Goal: Task Accomplishment & Management: Use online tool/utility

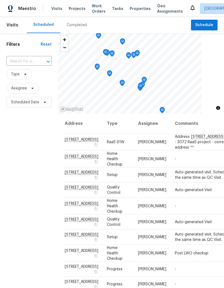
click at [95, 8] on span "Work Orders" at bounding box center [99, 8] width 14 height 11
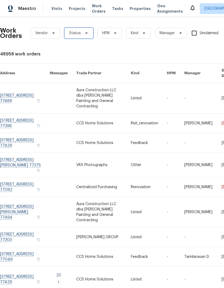
click at [84, 30] on span "Status" at bounding box center [78, 33] width 29 height 11
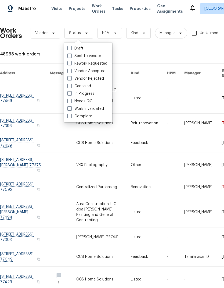
click at [92, 103] on label "Needs QC" at bounding box center [79, 100] width 25 height 5
click at [71, 102] on input "Needs QC" at bounding box center [68, 99] width 3 height 3
checkbox input "true"
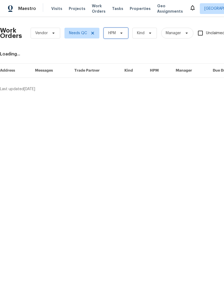
click at [122, 31] on span "HPM" at bounding box center [116, 33] width 24 height 11
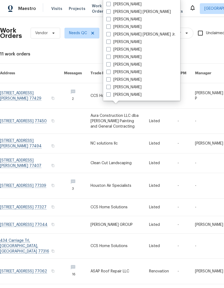
scroll to position [112, 0]
click at [111, 82] on label "[PERSON_NAME]" at bounding box center [123, 79] width 35 height 5
click at [110, 80] on input "[PERSON_NAME]" at bounding box center [107, 78] width 3 height 3
checkbox input "true"
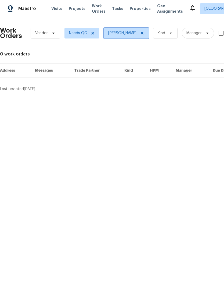
click at [138, 32] on span at bounding box center [141, 33] width 6 height 4
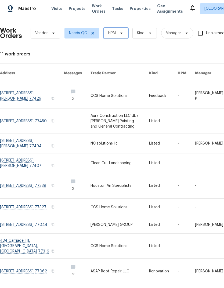
click at [119, 30] on span "HPM" at bounding box center [116, 33] width 24 height 11
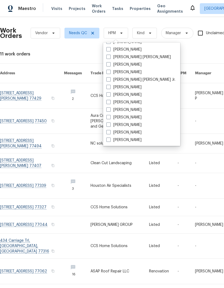
scroll to position [1, 0]
click at [110, 131] on span at bounding box center [108, 132] width 4 height 4
click at [110, 131] on input "[PERSON_NAME]" at bounding box center [107, 131] width 3 height 3
checkbox input "true"
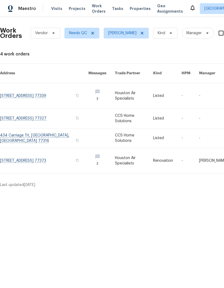
click at [131, 91] on link at bounding box center [134, 95] width 38 height 25
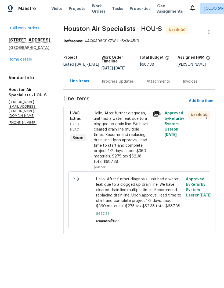
click at [135, 135] on div "Hello, After further diagnosis, unit had a water leak due to a clogged up drain…" at bounding box center [122, 137] width 56 height 54
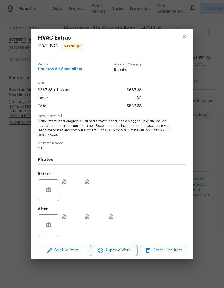
click at [123, 252] on span "Approve Work" at bounding box center [113, 250] width 42 height 7
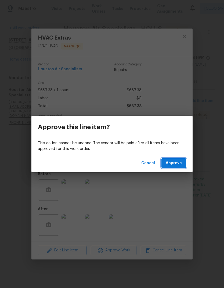
click at [180, 162] on span "Approve" at bounding box center [174, 163] width 16 height 7
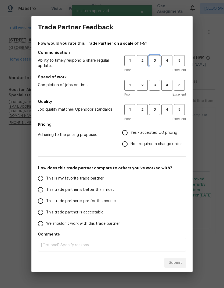
click at [159, 60] on span "3" at bounding box center [155, 61] width 10 height 6
click at [159, 89] on button "3" at bounding box center [154, 85] width 11 height 11
click at [157, 107] on span "3" at bounding box center [155, 109] width 10 height 6
click at [127, 134] on input "Yes - accepted OD pricing" at bounding box center [124, 132] width 11 height 11
radio input "true"
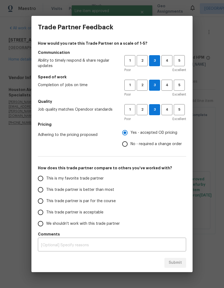
click at [42, 200] on input "This trade partner is par for the course" at bounding box center [40, 200] width 11 height 11
click at [177, 260] on span "Submit" at bounding box center [175, 262] width 13 height 7
radio input "true"
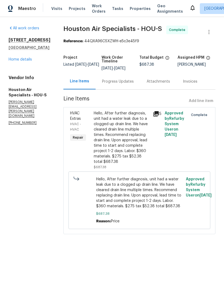
click at [93, 7] on span "Work Orders" at bounding box center [99, 8] width 14 height 11
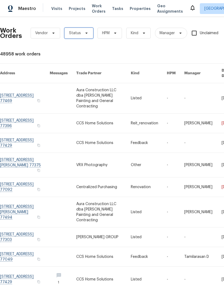
click at [87, 33] on icon at bounding box center [86, 33] width 4 height 4
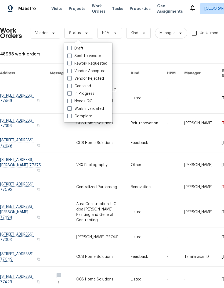
click at [84, 99] on label "Needs QC" at bounding box center [79, 100] width 25 height 5
click at [71, 99] on input "Needs QC" at bounding box center [68, 99] width 3 height 3
checkbox input "true"
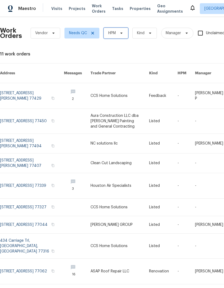
click at [117, 32] on span "HPM" at bounding box center [116, 33] width 24 height 11
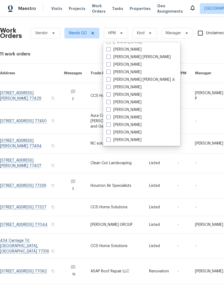
scroll to position [112, 0]
click at [111, 131] on label "[PERSON_NAME]" at bounding box center [123, 132] width 35 height 5
click at [110, 131] on input "[PERSON_NAME]" at bounding box center [107, 131] width 3 height 3
checkbox input "true"
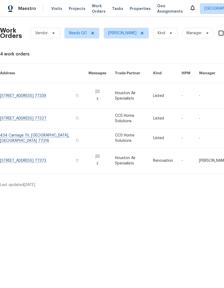
click at [140, 113] on link at bounding box center [134, 118] width 38 height 19
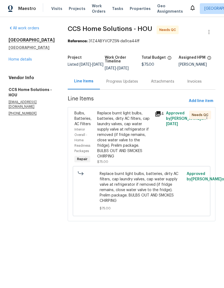
click at [129, 81] on div "Progress Updates" at bounding box center [122, 81] width 32 height 5
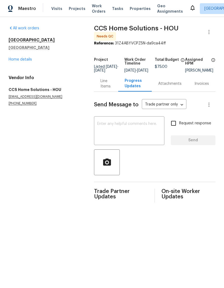
click at [107, 88] on div "Line Items" at bounding box center [106, 83] width 11 height 11
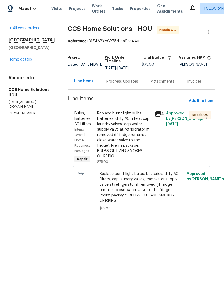
click at [125, 134] on div "Replace burnt light bulbs, batteries, dirty AC filters, cap laundry valves, cap…" at bounding box center [124, 134] width 54 height 48
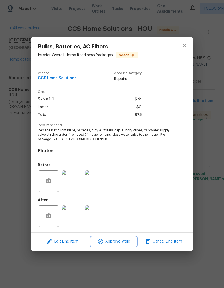
click at [114, 238] on span "Approve Work" at bounding box center [113, 241] width 42 height 7
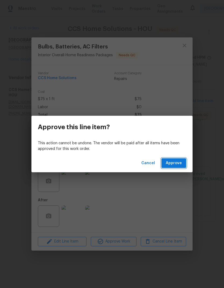
click at [173, 162] on span "Approve" at bounding box center [174, 163] width 16 height 7
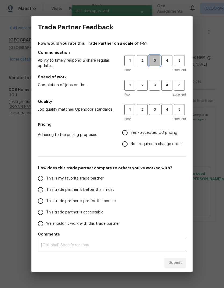
click at [155, 62] on span "3" at bounding box center [155, 61] width 10 height 6
click at [156, 83] on span "3" at bounding box center [155, 85] width 10 height 6
click at [154, 111] on span "3" at bounding box center [155, 109] width 10 height 6
click at [127, 133] on input "Yes - accepted OD pricing" at bounding box center [124, 132] width 11 height 11
radio input "true"
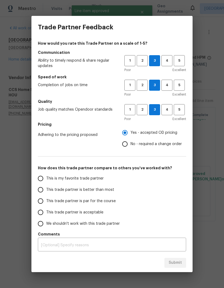
click at [62, 202] on span "This trade partner is par for the course" at bounding box center [81, 201] width 70 height 6
click at [46, 202] on input "This trade partner is par for the course" at bounding box center [40, 200] width 11 height 11
click at [177, 266] on span "Submit" at bounding box center [175, 262] width 13 height 7
radio input "true"
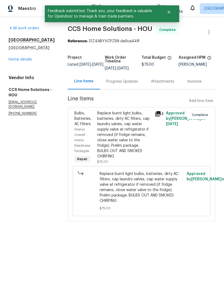
click at [9, 50] on h5 "[GEOGRAPHIC_DATA]" at bounding box center [32, 47] width 46 height 5
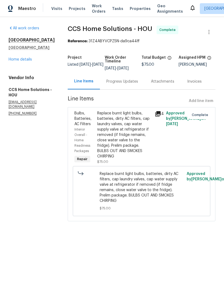
click at [19, 69] on div "All work orders [STREET_ADDRESS][PERSON_NAME] Home details Vendor Info CCS Home…" at bounding box center [32, 71] width 46 height 90
click at [18, 69] on div "All work orders [STREET_ADDRESS][PERSON_NAME] Home details Vendor Info CCS Home…" at bounding box center [32, 71] width 46 height 90
click at [13, 61] on link "Home details" at bounding box center [20, 60] width 23 height 4
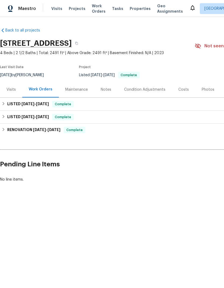
click at [96, 11] on span "Work Orders" at bounding box center [99, 8] width 14 height 11
